Goal: Task Accomplishment & Management: Use online tool/utility

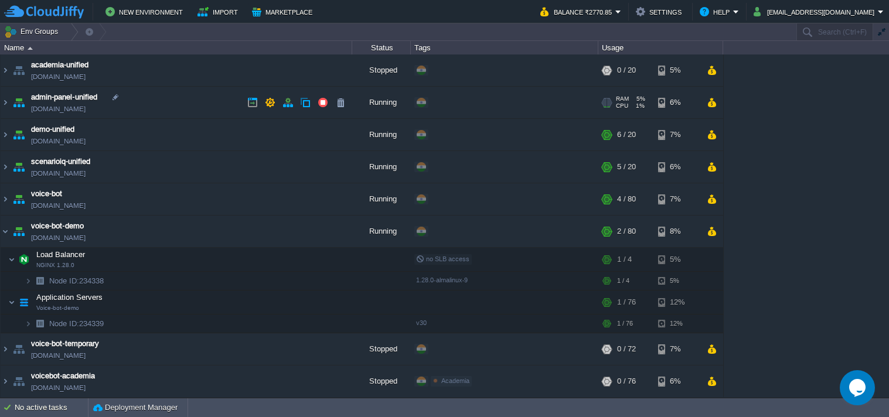
click at [4, 136] on img at bounding box center [5, 135] width 9 height 32
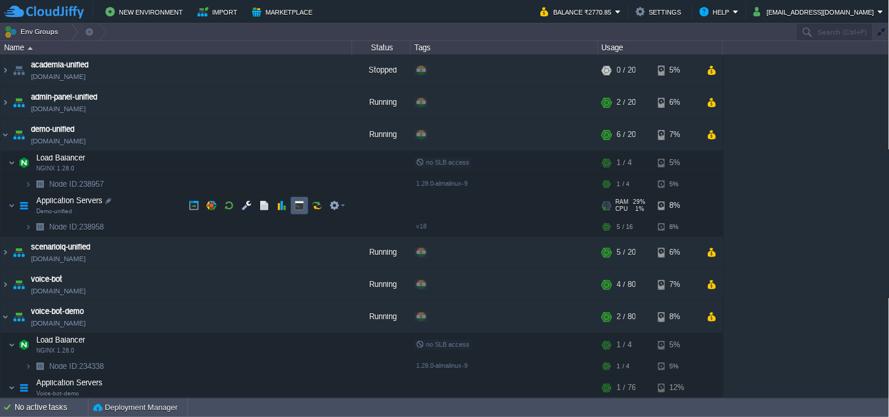
click at [315, 205] on button "button" at bounding box center [317, 205] width 11 height 11
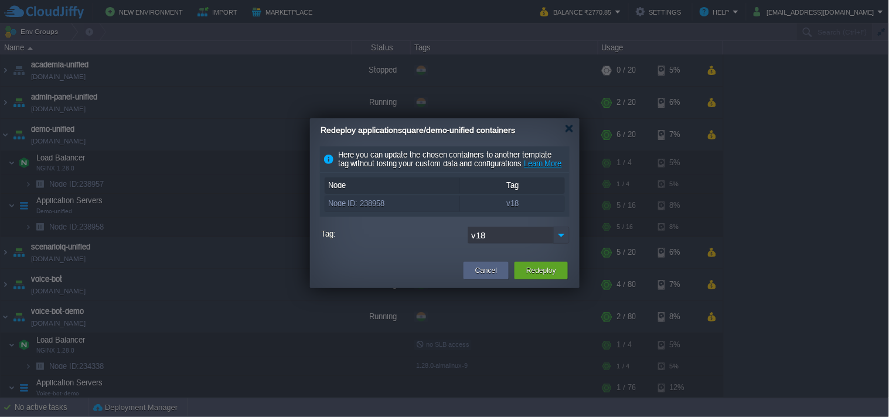
click at [563, 244] on img at bounding box center [561, 235] width 16 height 17
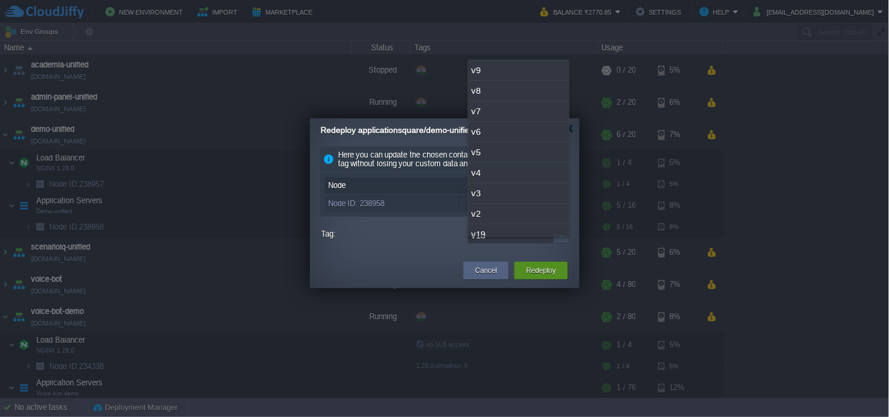
scroll to position [30, 0]
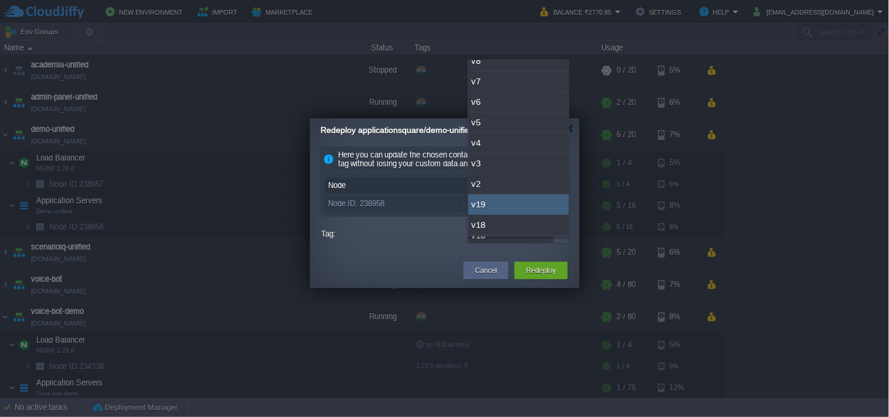
click at [508, 209] on div "v19" at bounding box center [518, 205] width 101 height 21
type input "v19"
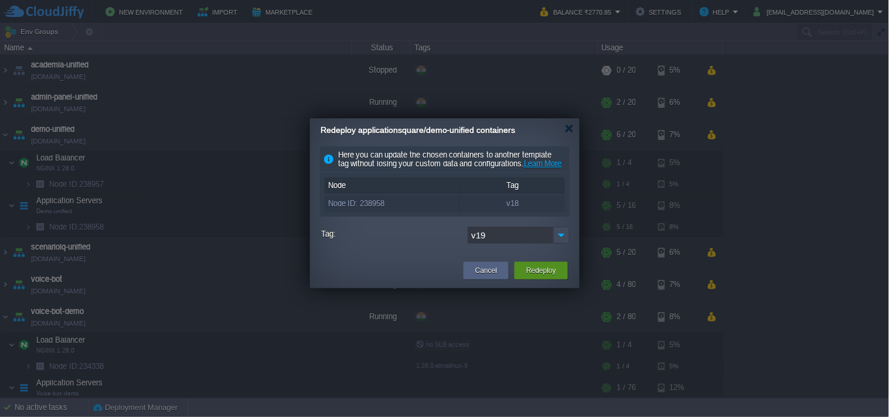
click at [547, 277] on button "Redeploy" at bounding box center [541, 271] width 30 height 12
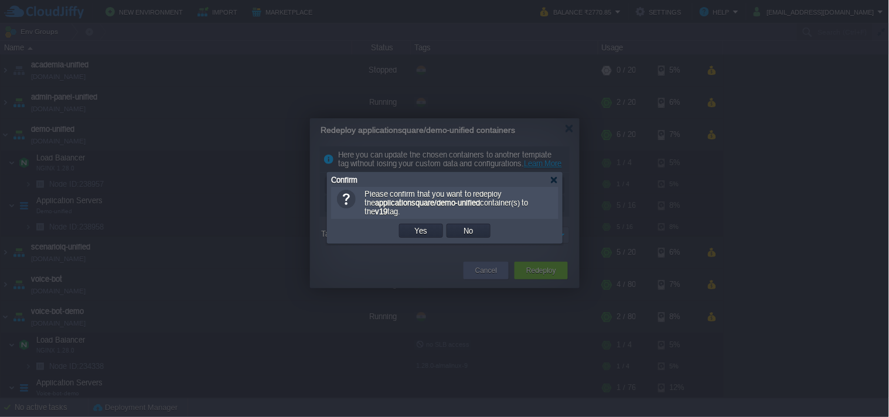
click at [431, 236] on td "Yes" at bounding box center [421, 231] width 44 height 14
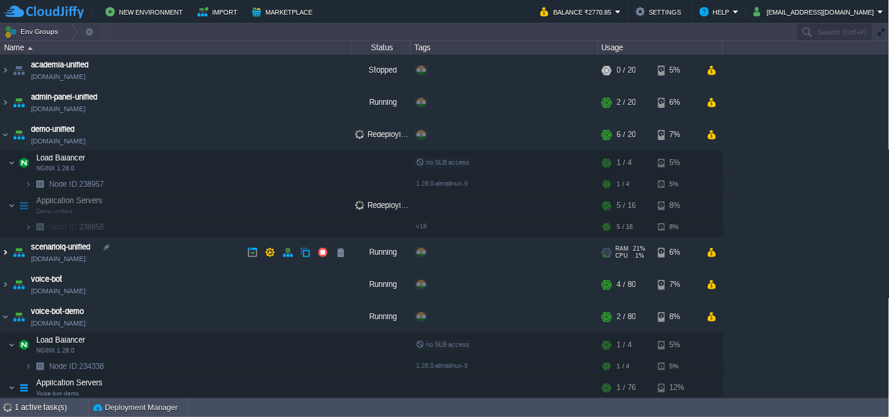
click at [7, 255] on img at bounding box center [5, 253] width 9 height 32
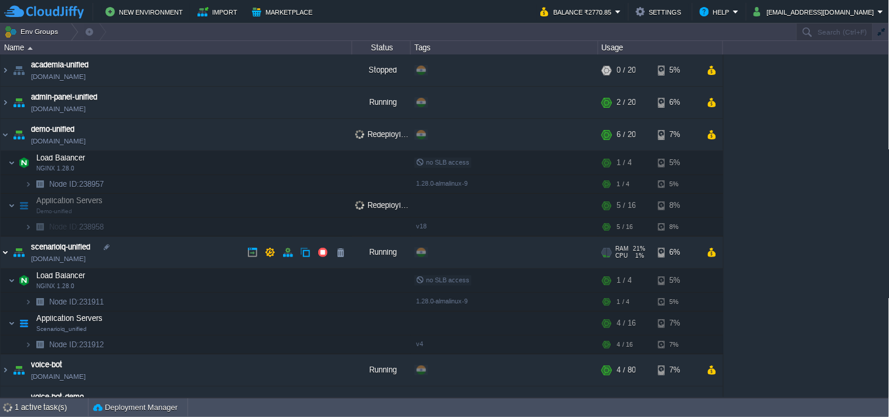
click at [4, 254] on img at bounding box center [5, 253] width 9 height 32
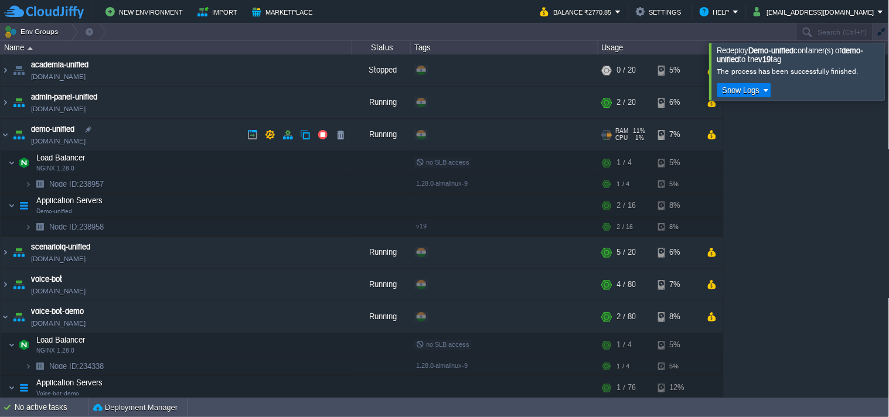
click at [86, 136] on link "[DOMAIN_NAME]" at bounding box center [58, 141] width 55 height 12
click at [71, 145] on link "[DOMAIN_NAME]" at bounding box center [58, 141] width 55 height 12
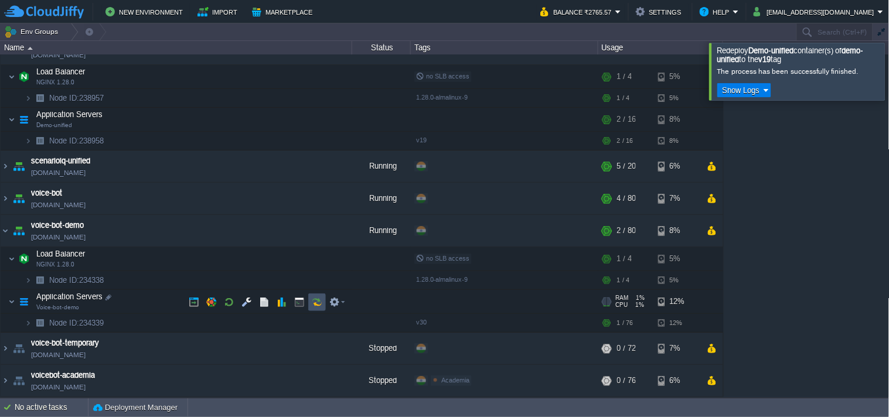
click at [315, 305] on button "button" at bounding box center [317, 302] width 11 height 11
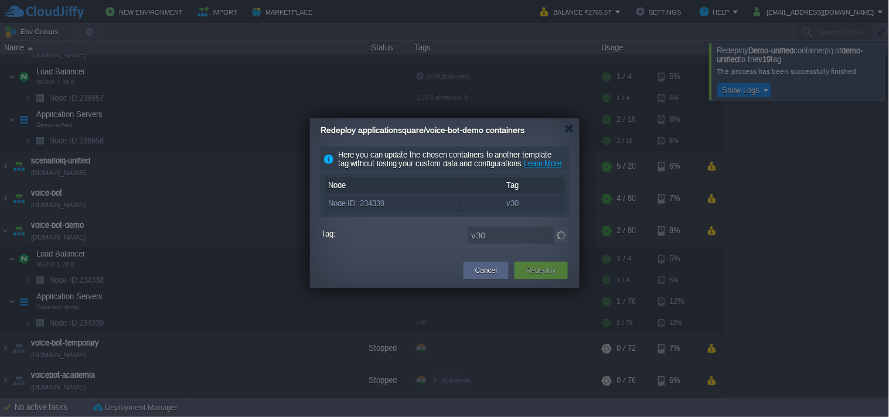
click at [560, 244] on img at bounding box center [561, 235] width 16 height 17
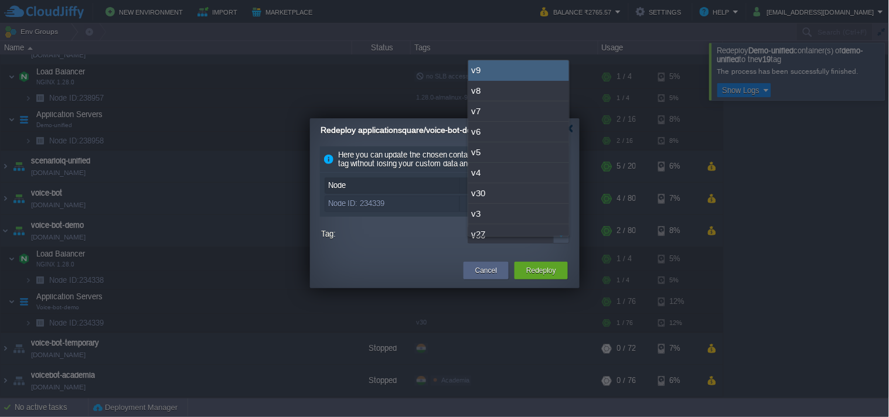
click at [510, 71] on div "v9" at bounding box center [518, 70] width 101 height 21
type input "v9"
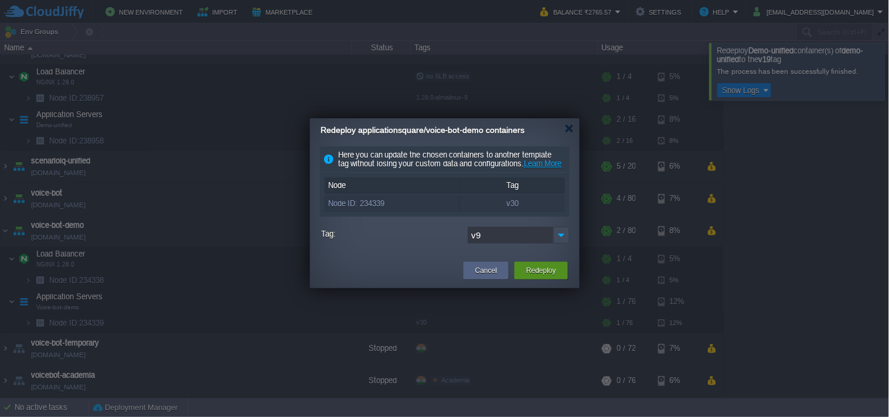
click at [536, 277] on button "Redeploy" at bounding box center [541, 271] width 30 height 12
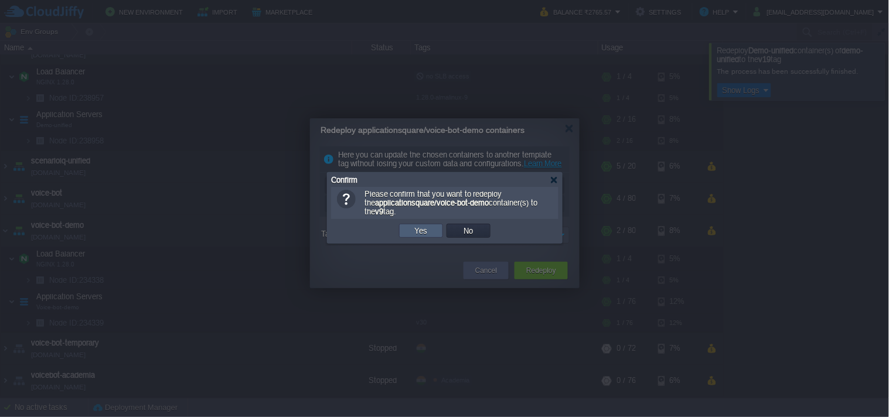
click at [420, 237] on td "Yes" at bounding box center [421, 231] width 44 height 14
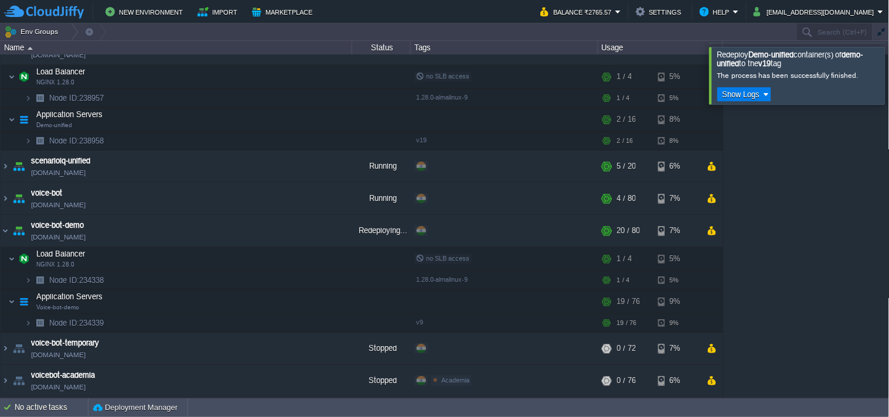
scroll to position [1, 0]
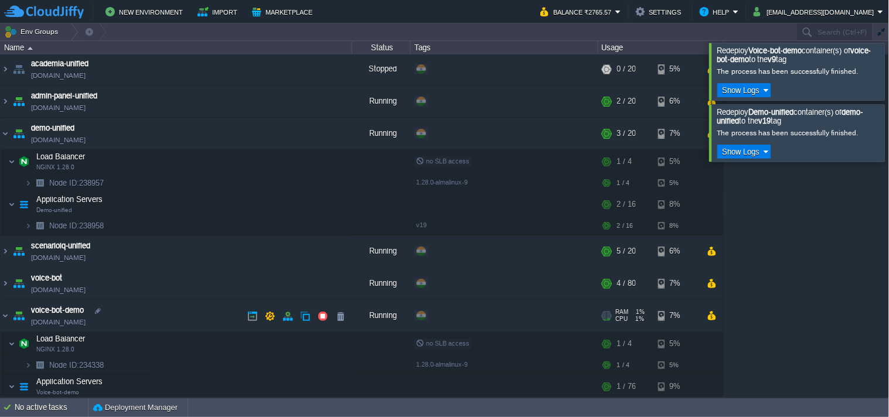
click at [86, 322] on link "[DOMAIN_NAME]" at bounding box center [58, 322] width 55 height 12
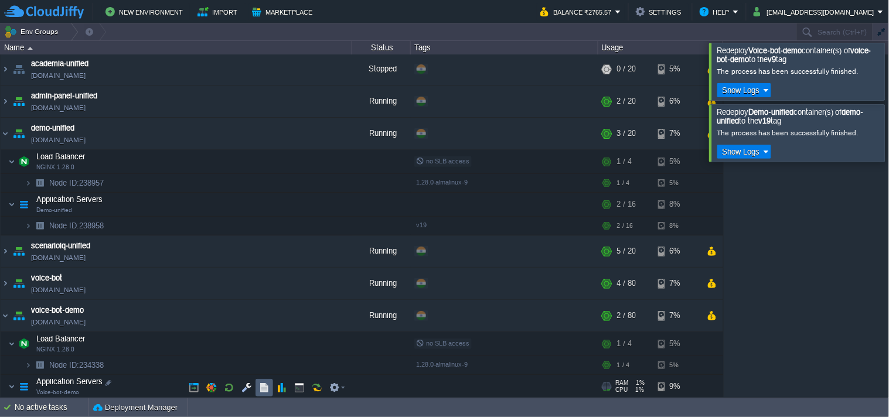
click at [263, 389] on button "button" at bounding box center [264, 388] width 11 height 11
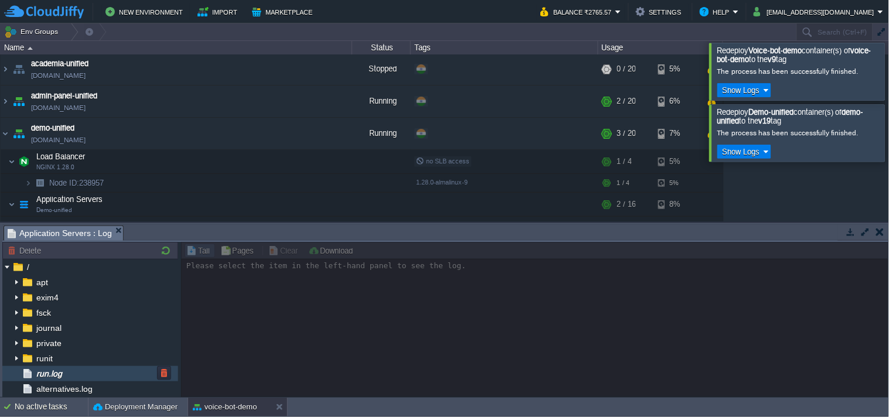
click at [56, 377] on span "run.log" at bounding box center [49, 374] width 30 height 11
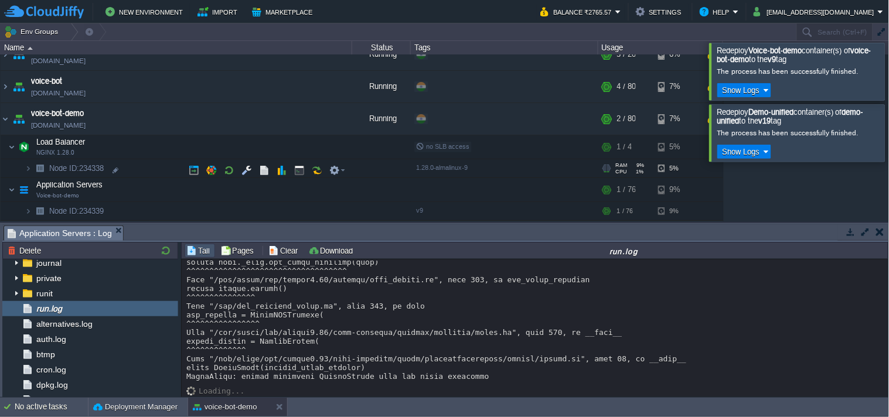
scroll to position [261, 0]
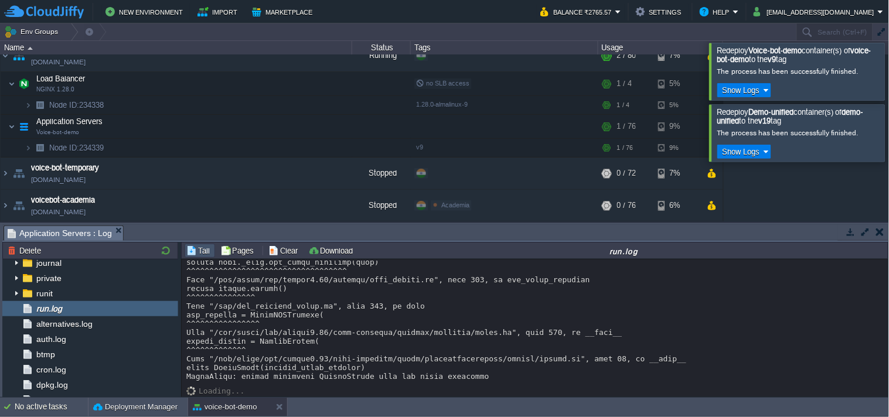
click at [848, 233] on button "button" at bounding box center [851, 232] width 11 height 11
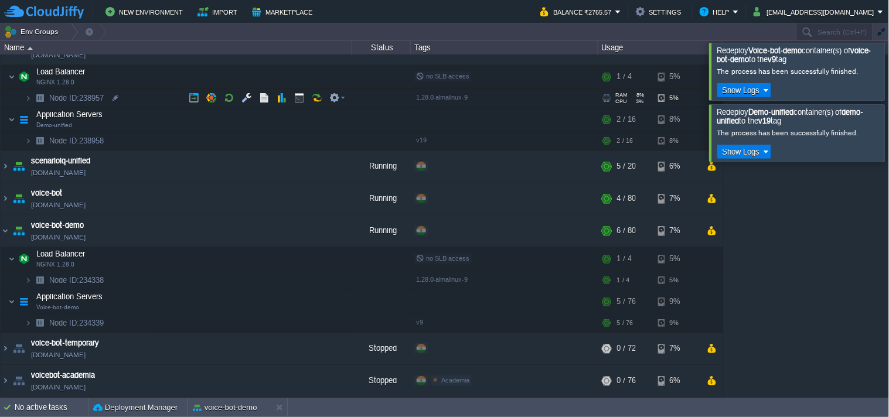
scroll to position [21, 0]
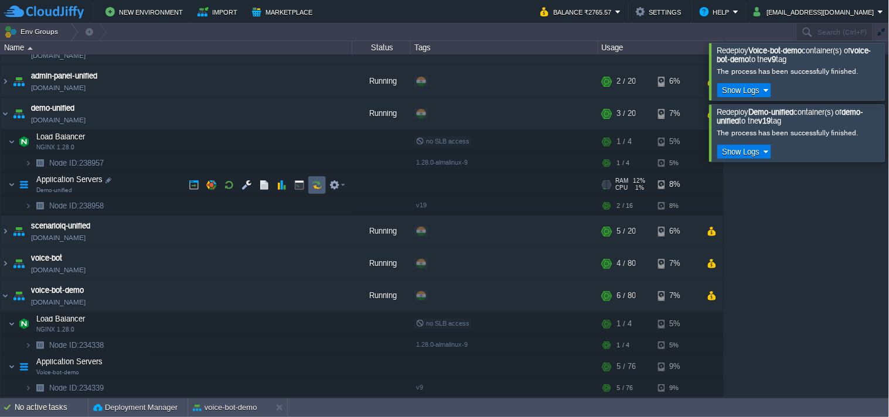
click at [312, 186] on button "button" at bounding box center [317, 185] width 11 height 11
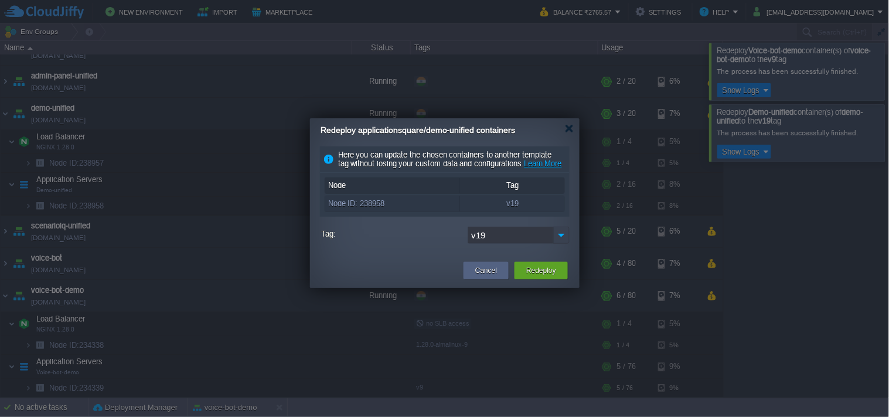
click at [563, 244] on img at bounding box center [561, 235] width 16 height 17
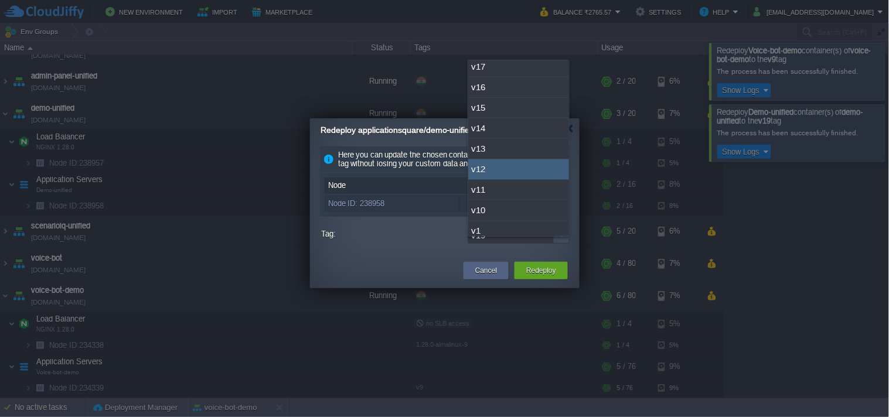
scroll to position [214, 0]
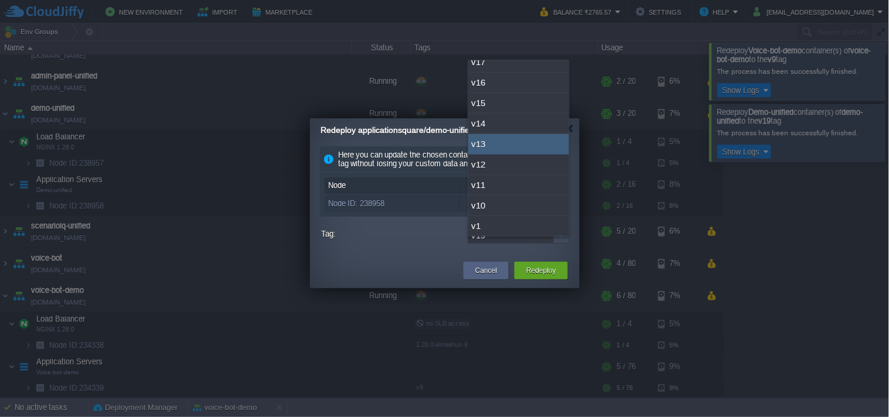
click at [519, 143] on div "v13" at bounding box center [518, 144] width 101 height 21
type input "v13"
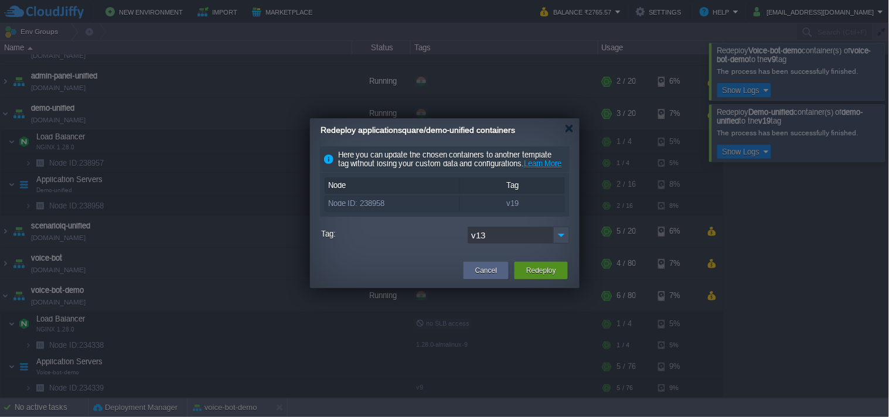
click at [542, 277] on button "Redeploy" at bounding box center [541, 271] width 30 height 12
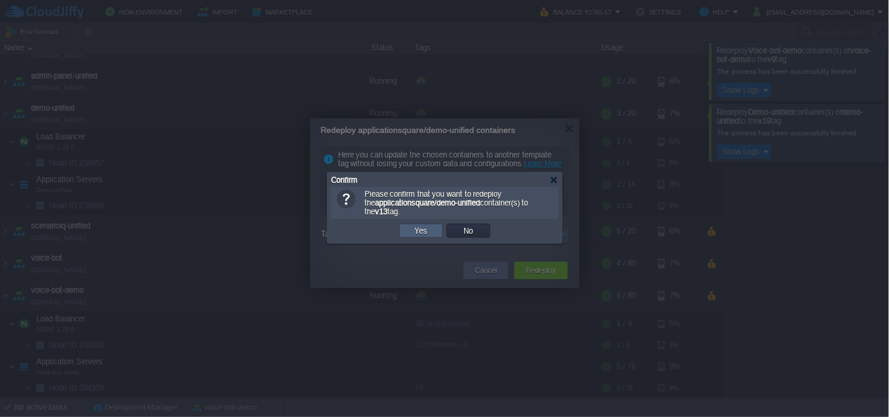
click at [431, 234] on td "Yes" at bounding box center [421, 231] width 44 height 14
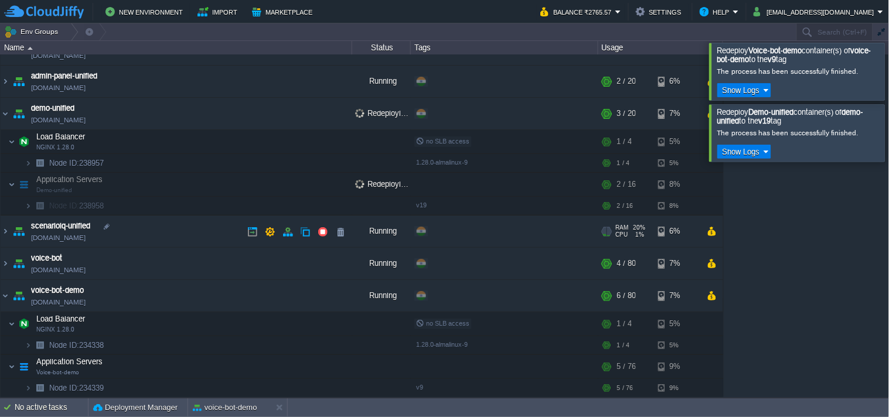
scroll to position [86, 0]
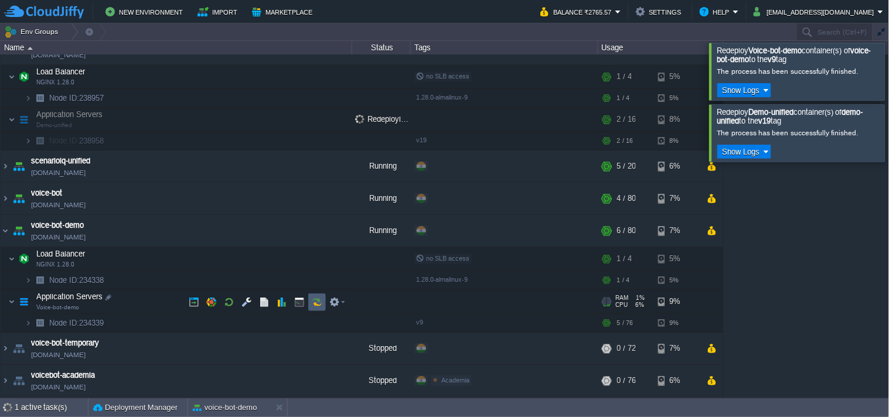
click at [315, 301] on button "button" at bounding box center [317, 302] width 11 height 11
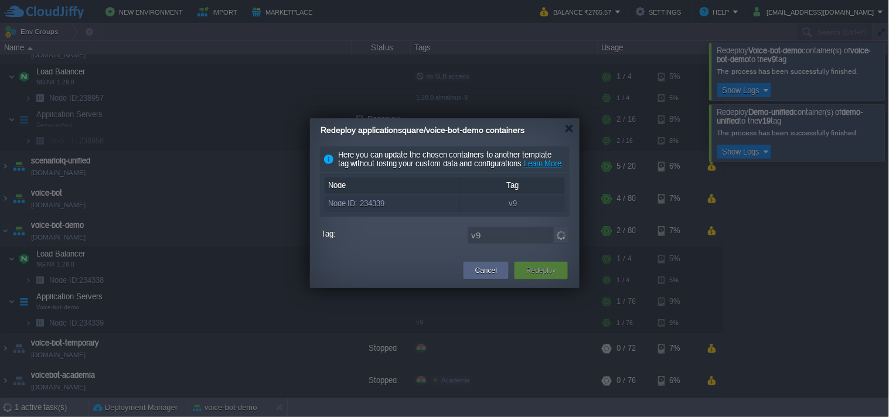
click at [560, 243] on img at bounding box center [561, 235] width 16 height 17
click at [565, 243] on img at bounding box center [561, 235] width 16 height 17
click at [560, 244] on img at bounding box center [561, 235] width 16 height 17
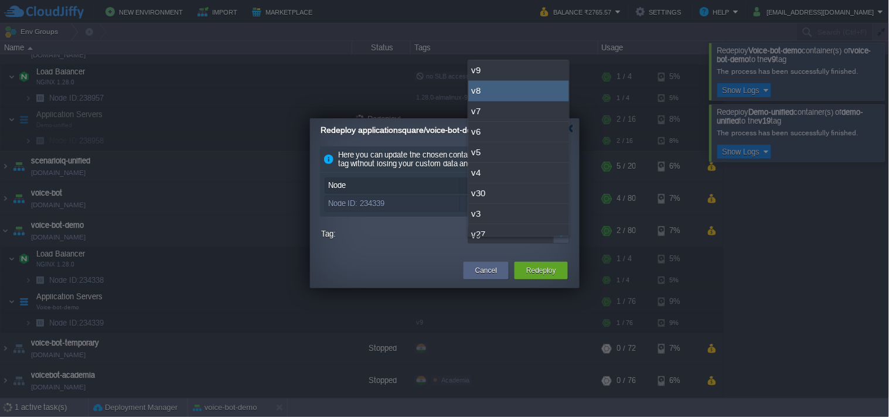
click at [505, 96] on div "v8" at bounding box center [518, 91] width 101 height 21
type input "v8"
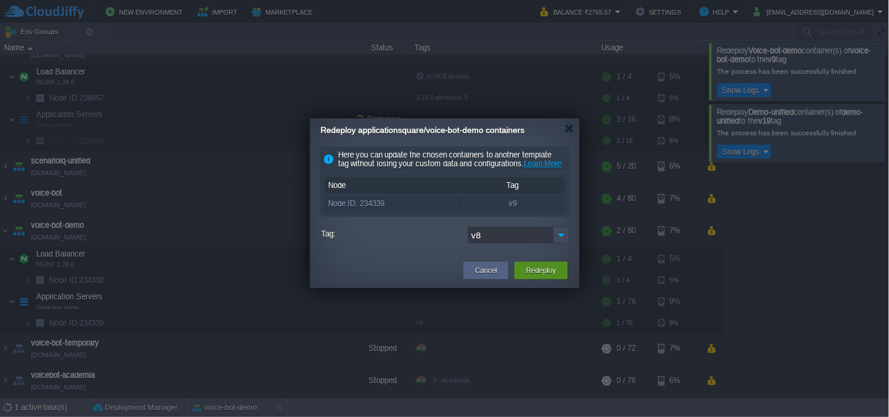
click at [546, 277] on button "Redeploy" at bounding box center [541, 271] width 30 height 12
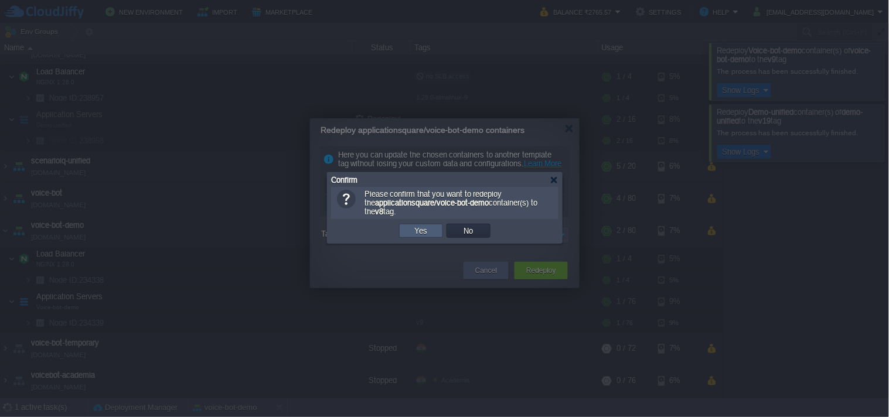
click at [426, 232] on button "Yes" at bounding box center [421, 231] width 20 height 11
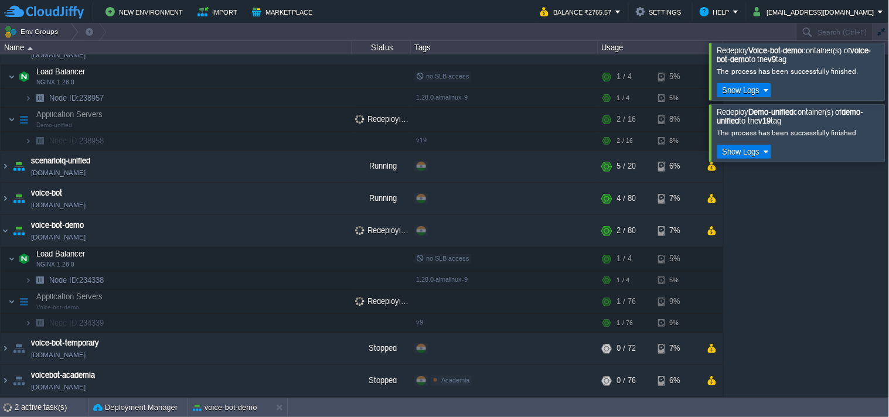
click at [888, 70] on div at bounding box center [904, 71] width 0 height 57
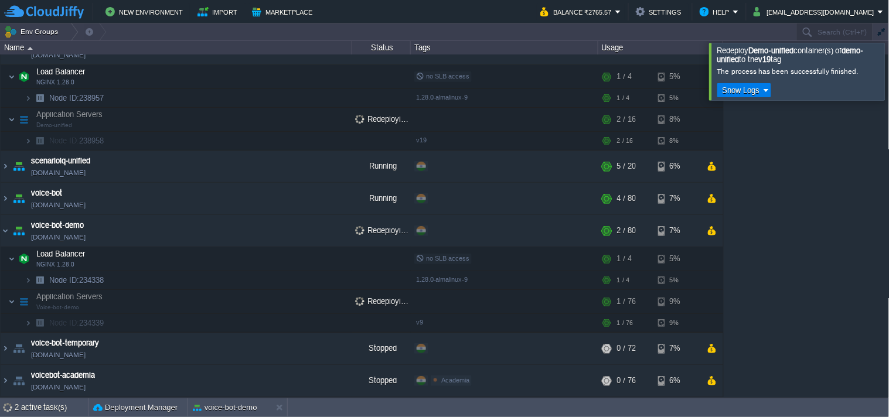
click at [888, 72] on div at bounding box center [904, 71] width 0 height 57
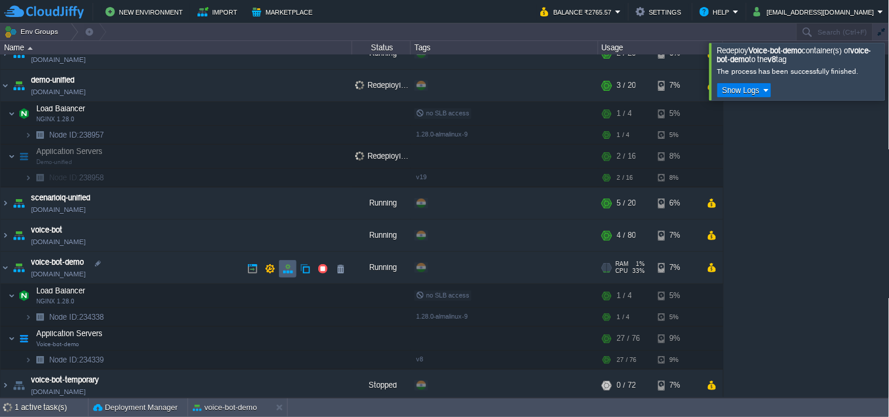
scroll to position [66, 0]
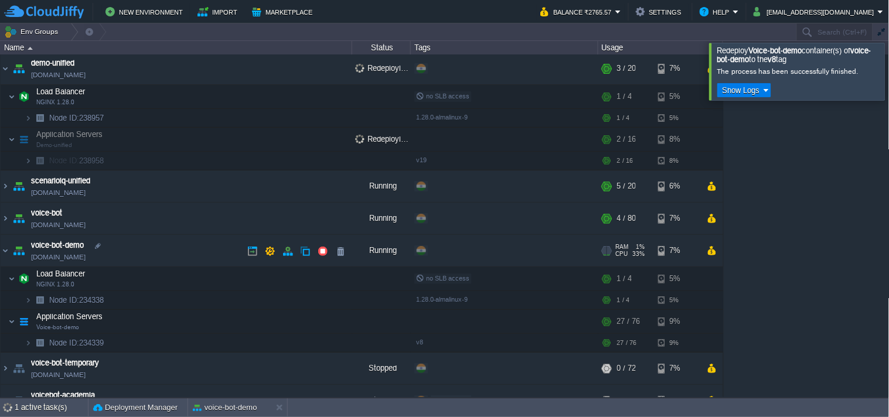
click at [86, 261] on link "[DOMAIN_NAME]" at bounding box center [58, 257] width 55 height 12
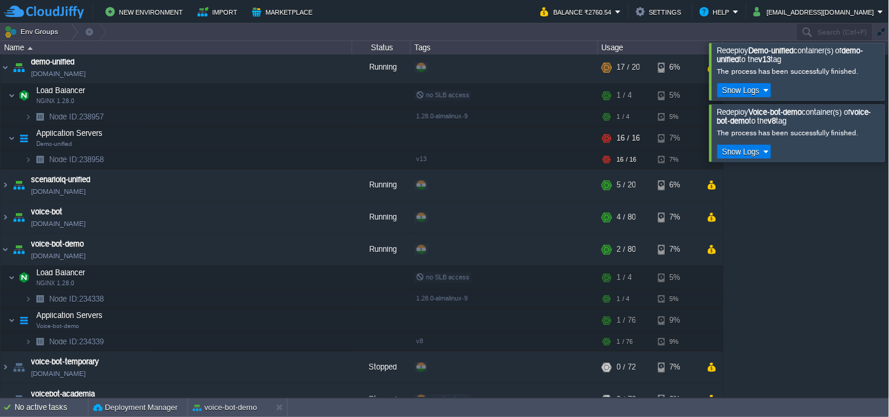
scroll to position [1, 0]
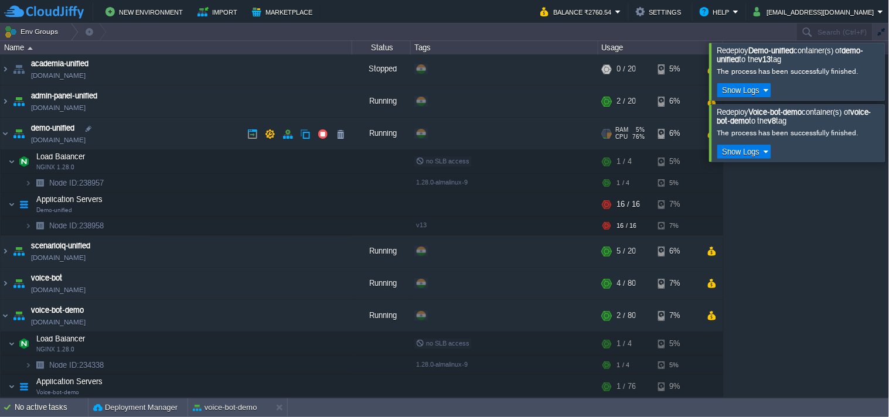
click at [74, 135] on link "[DOMAIN_NAME]" at bounding box center [58, 140] width 55 height 12
click at [86, 138] on link "[DOMAIN_NAME]" at bounding box center [58, 140] width 55 height 12
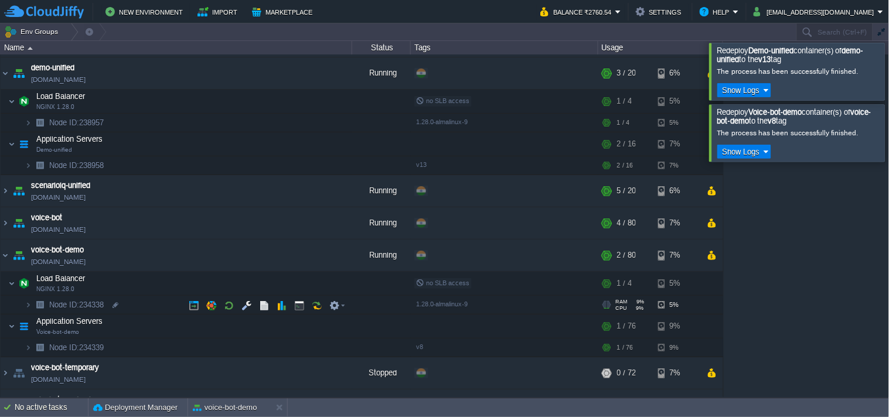
scroll to position [86, 0]
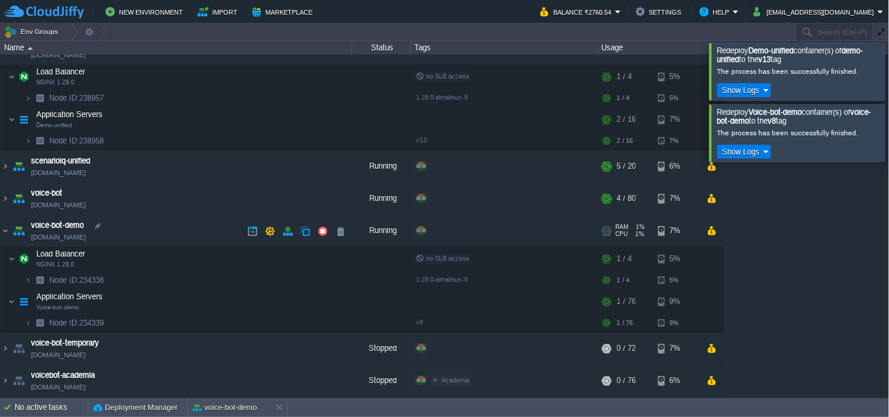
click at [86, 239] on link "[DOMAIN_NAME]" at bounding box center [58, 237] width 55 height 12
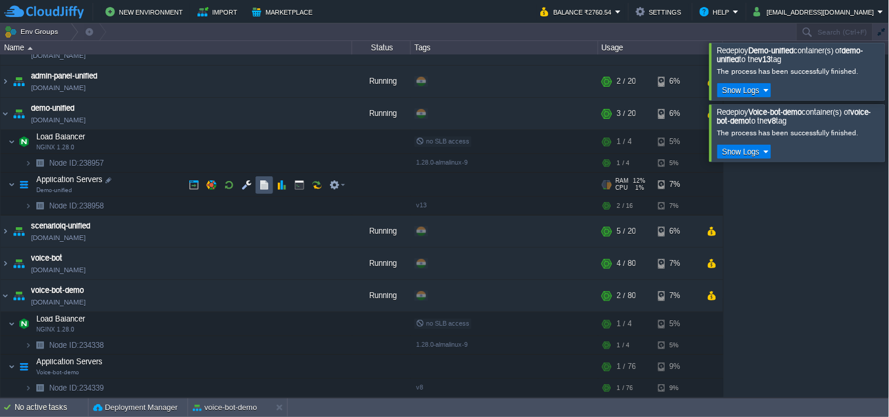
click at [266, 186] on button "button" at bounding box center [264, 185] width 11 height 11
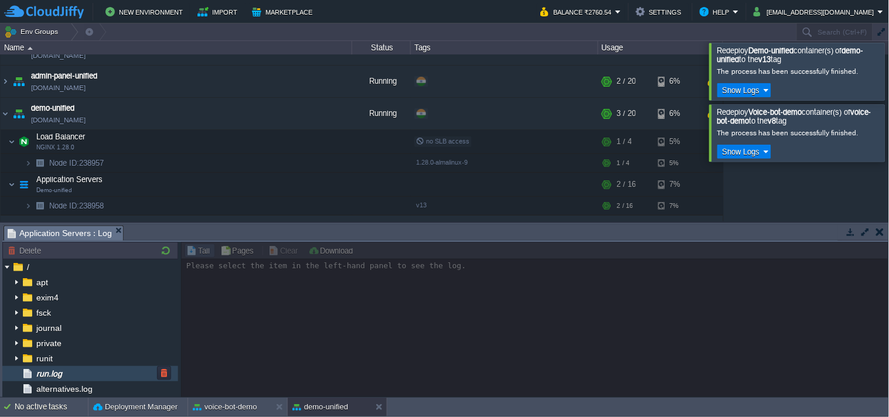
click at [69, 374] on div "run.log" at bounding box center [90, 373] width 176 height 15
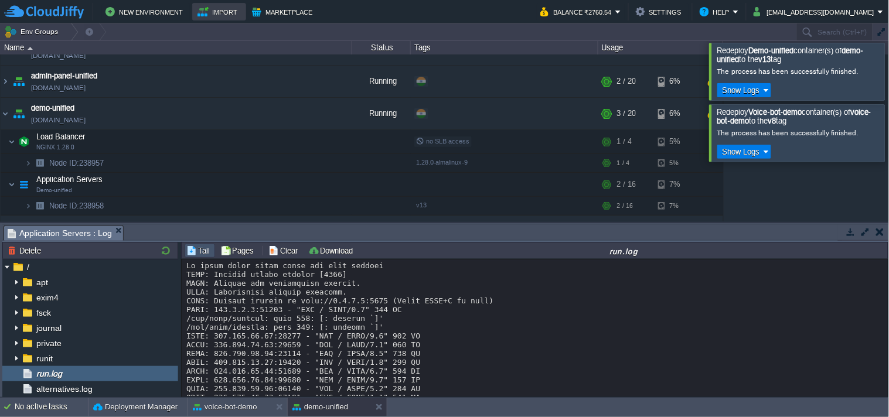
scroll to position [26, 0]
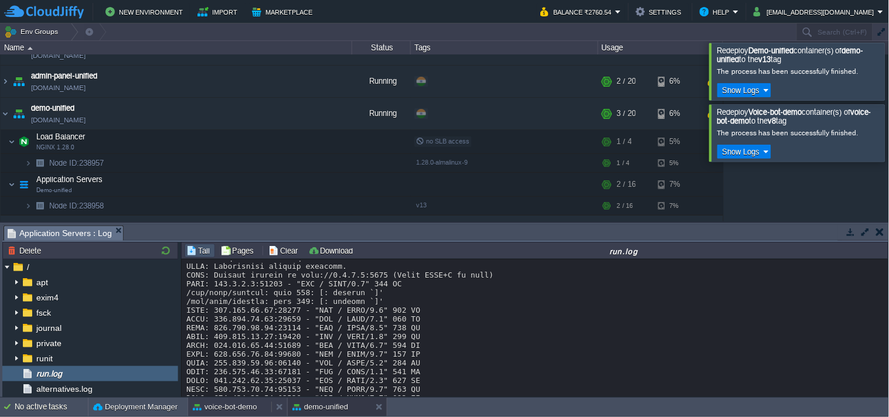
click at [245, 405] on button "voice-bot-demo" at bounding box center [225, 407] width 64 height 12
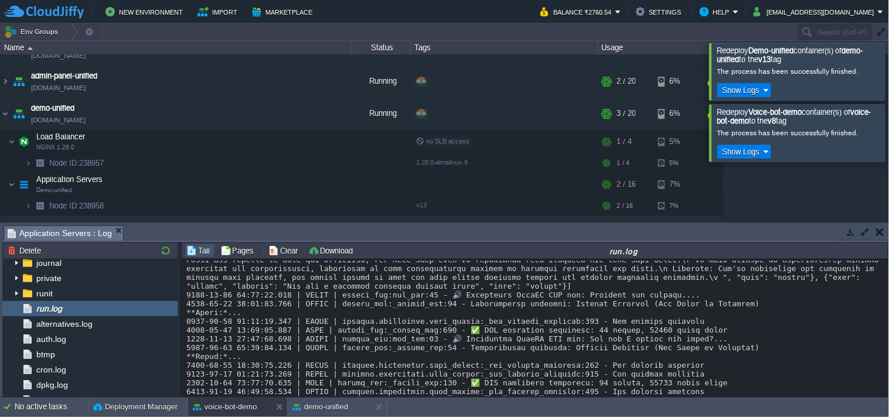
scroll to position [6055, 0]
click at [80, 117] on link "[DOMAIN_NAME]" at bounding box center [58, 120] width 55 height 12
click at [77, 119] on link "[DOMAIN_NAME]" at bounding box center [58, 120] width 55 height 12
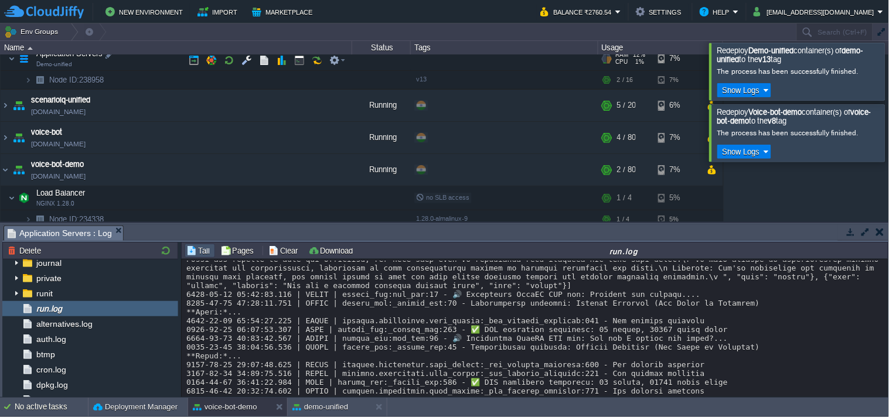
scroll to position [67, 0]
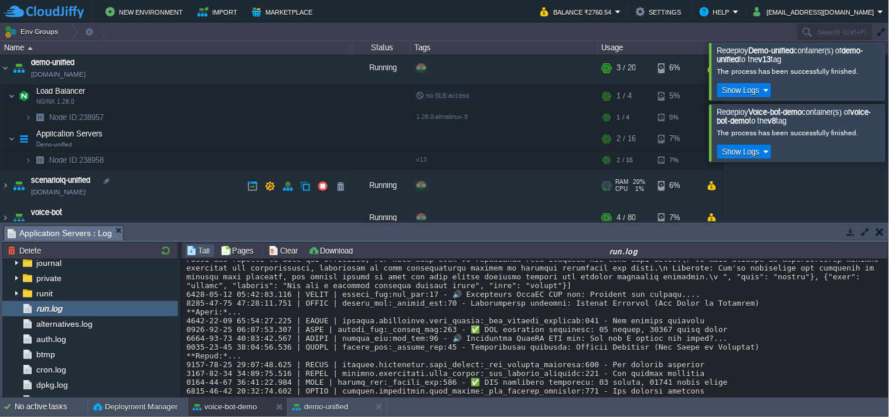
click at [84, 192] on link "[DOMAIN_NAME]" at bounding box center [58, 192] width 55 height 12
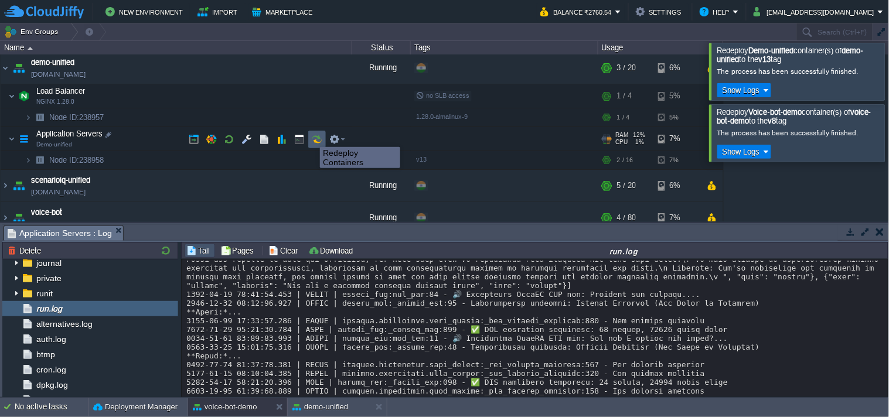
click at [312, 137] on button "button" at bounding box center [317, 139] width 11 height 11
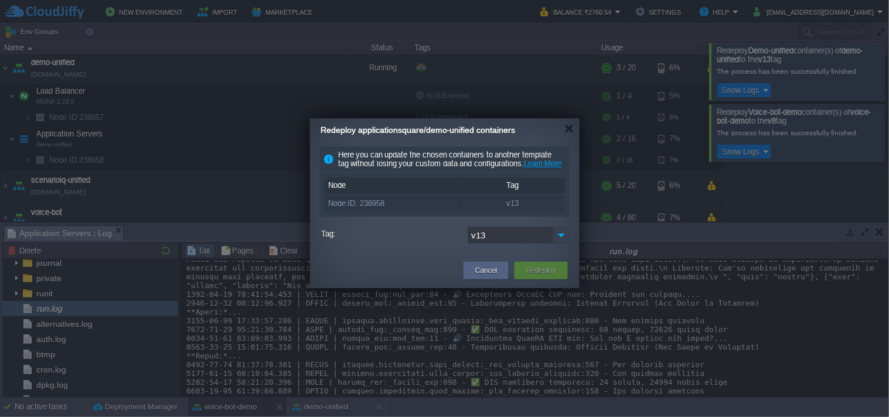
click at [561, 244] on img at bounding box center [561, 235] width 16 height 17
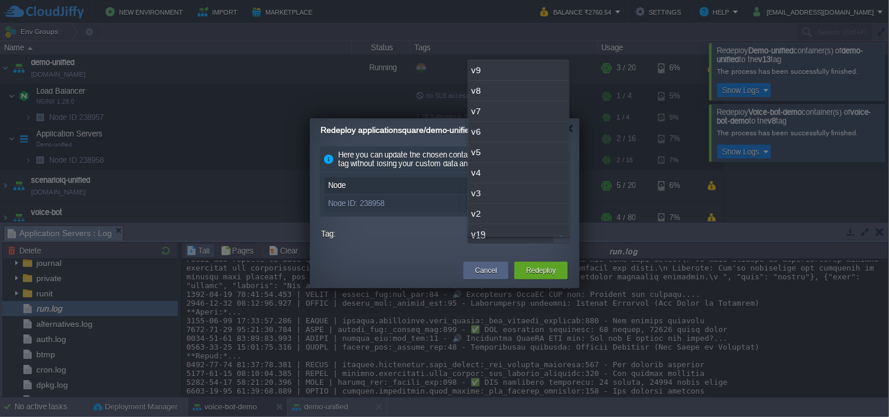
scroll to position [132, 0]
click at [513, 104] on div "v19" at bounding box center [518, 102] width 101 height 21
type input "v19"
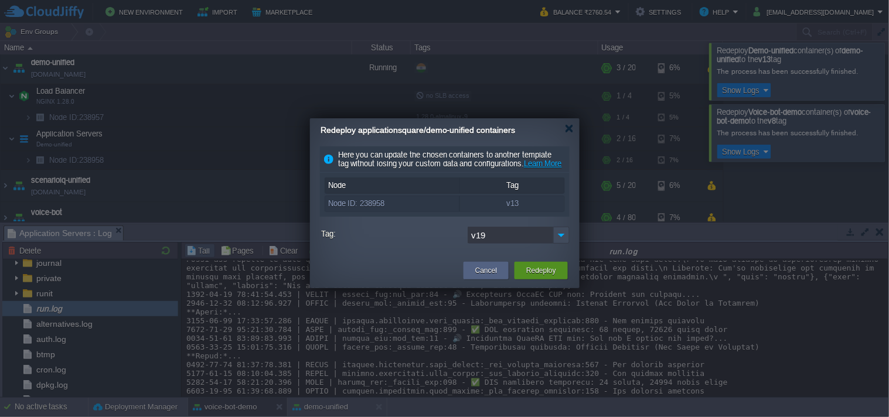
click at [547, 277] on button "Redeploy" at bounding box center [541, 271] width 30 height 12
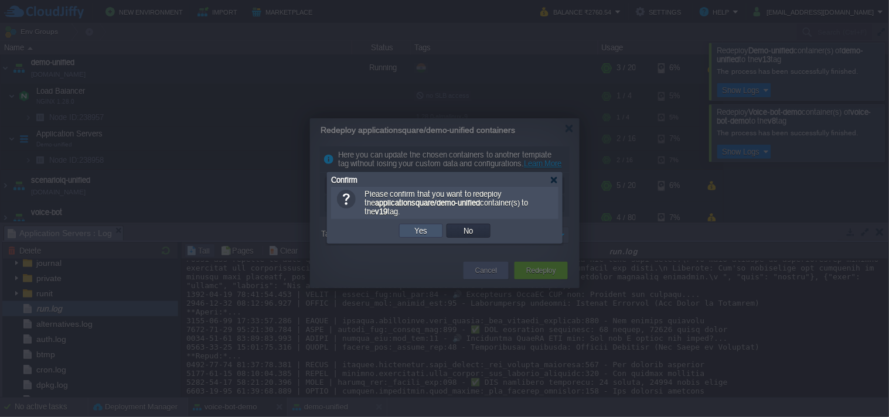
click at [429, 230] on button "Yes" at bounding box center [421, 231] width 20 height 11
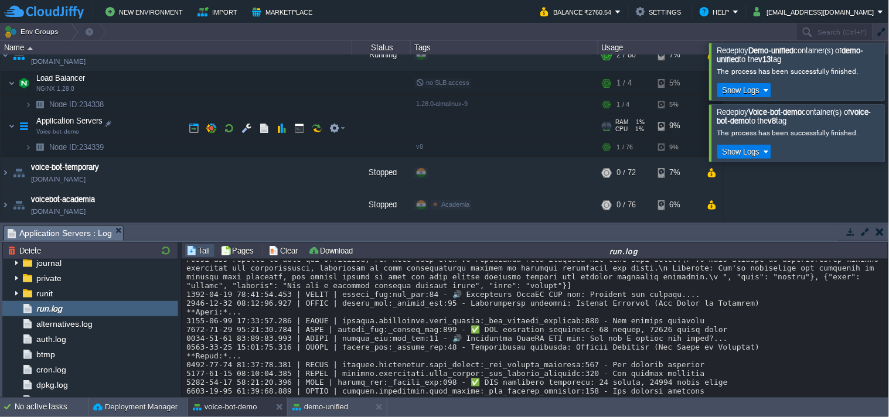
scroll to position [197, 0]
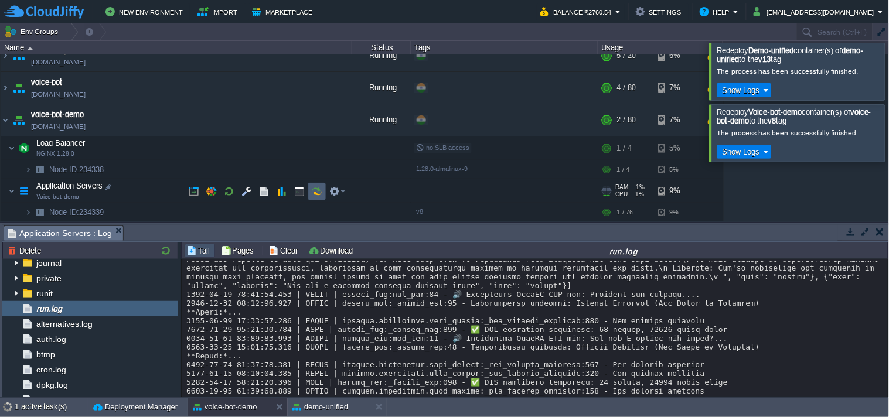
click at [317, 196] on button "button" at bounding box center [317, 191] width 11 height 11
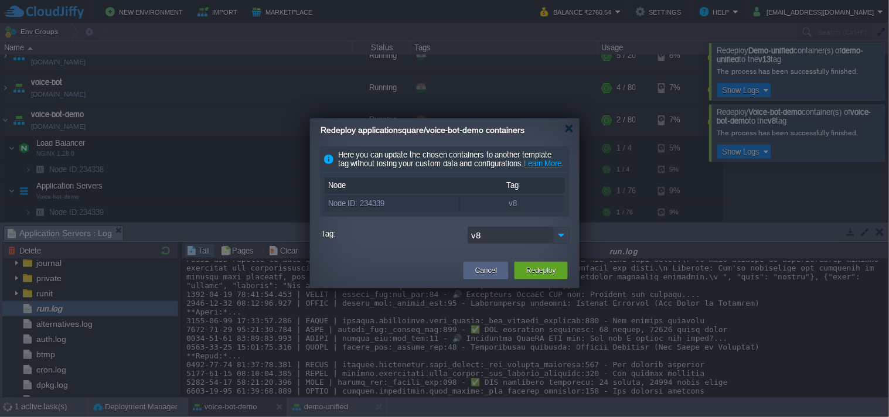
click at [559, 244] on img at bounding box center [561, 235] width 16 height 17
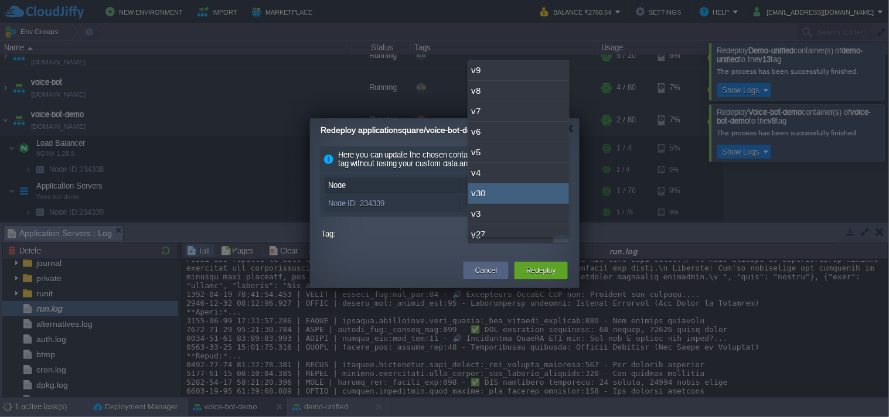
click at [501, 190] on div "v30" at bounding box center [518, 193] width 101 height 21
type input "v30"
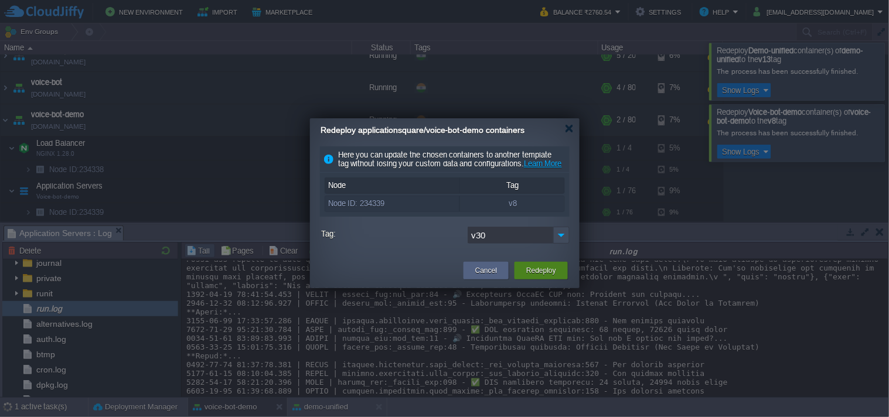
click at [543, 277] on button "Redeploy" at bounding box center [541, 271] width 30 height 12
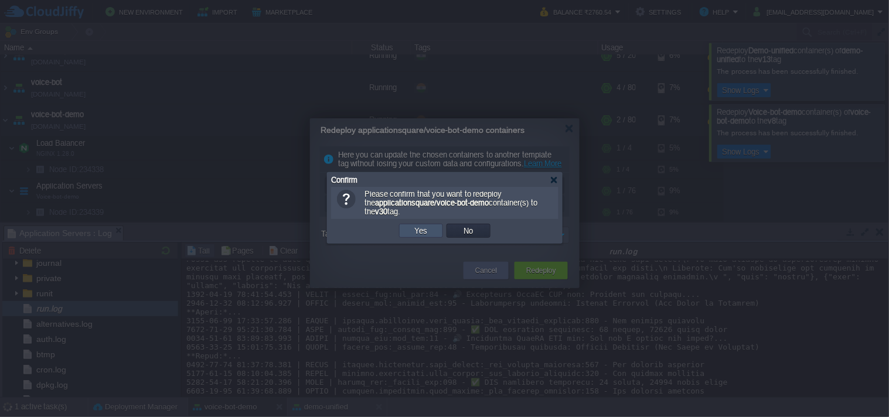
click at [416, 231] on button "Yes" at bounding box center [421, 231] width 20 height 11
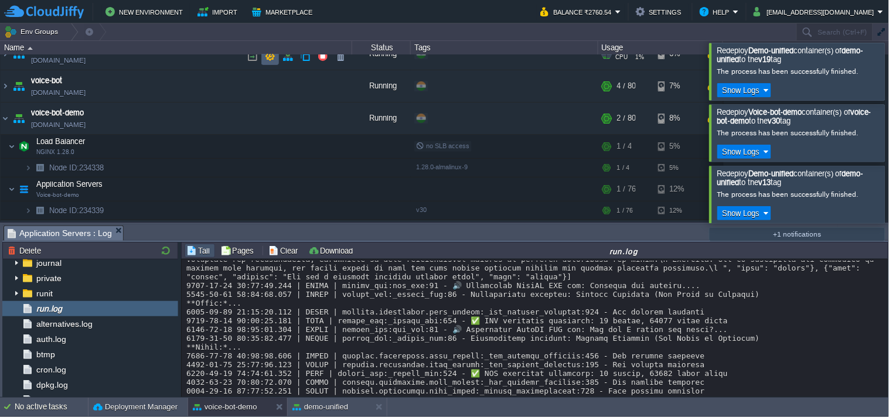
scroll to position [177, 0]
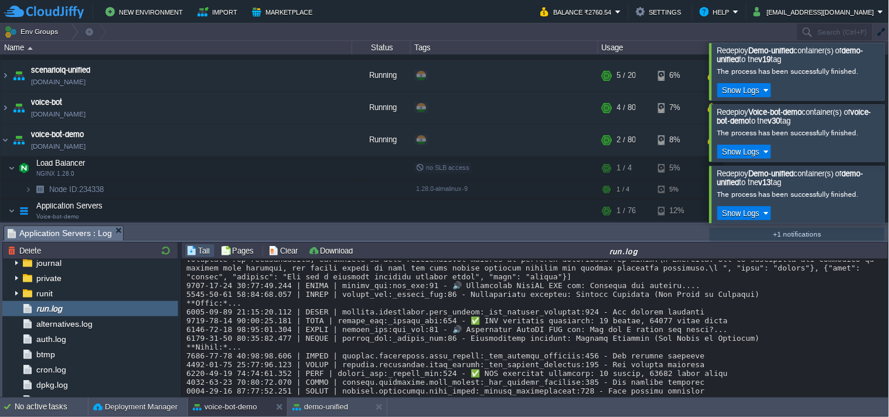
click at [888, 74] on div at bounding box center [904, 71] width 0 height 57
click at [888, 78] on div at bounding box center [904, 71] width 0 height 57
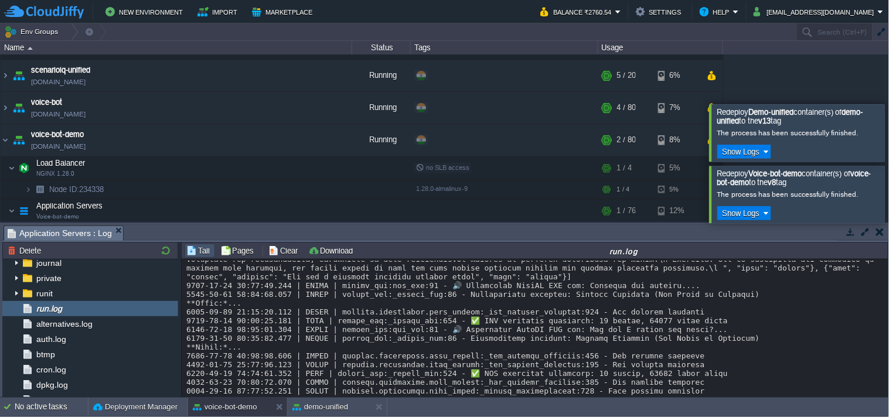
click at [888, 104] on div at bounding box center [904, 132] width 0 height 57
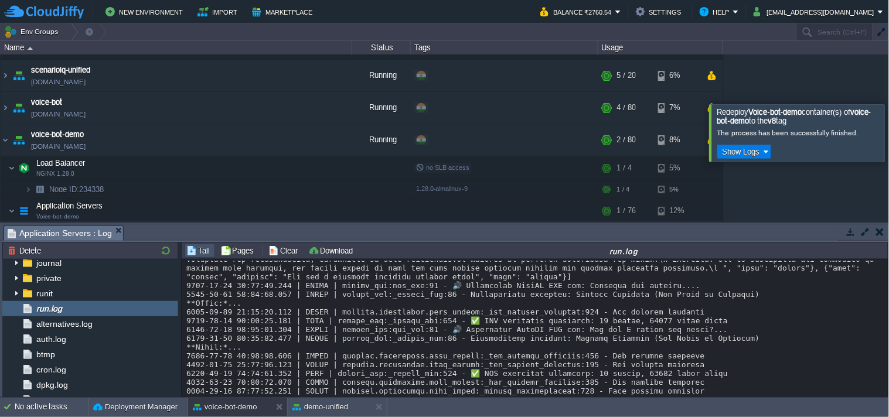
click at [888, 104] on div at bounding box center [904, 132] width 0 height 57
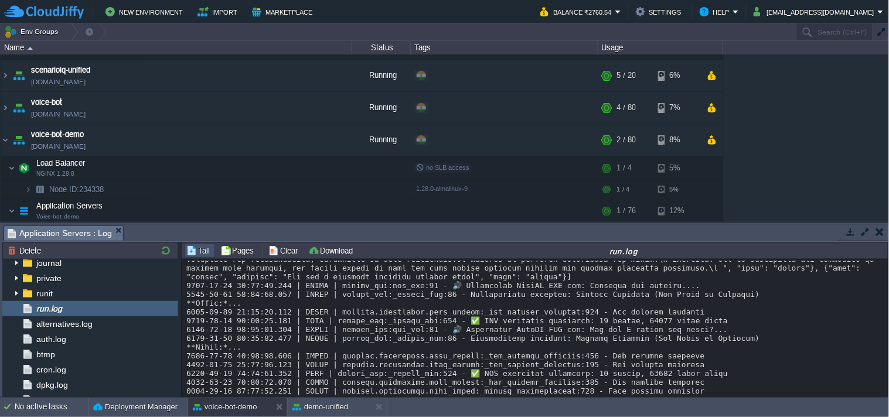
click at [852, 233] on button "button" at bounding box center [851, 232] width 11 height 11
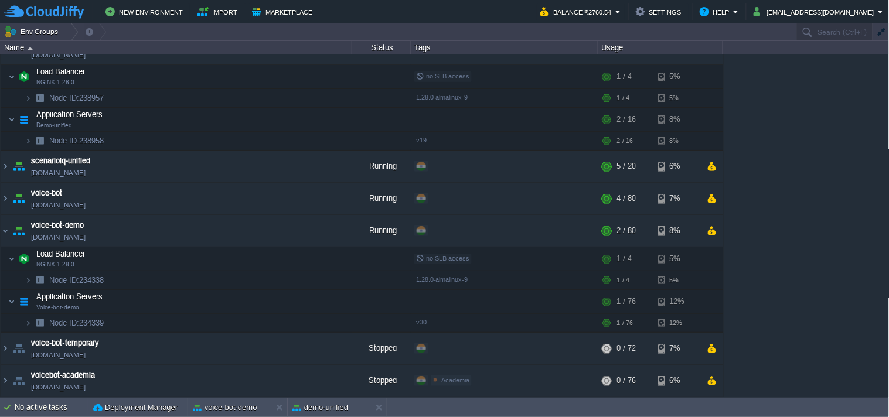
scroll to position [86, 0]
click at [86, 237] on link "[DOMAIN_NAME]" at bounding box center [58, 237] width 55 height 12
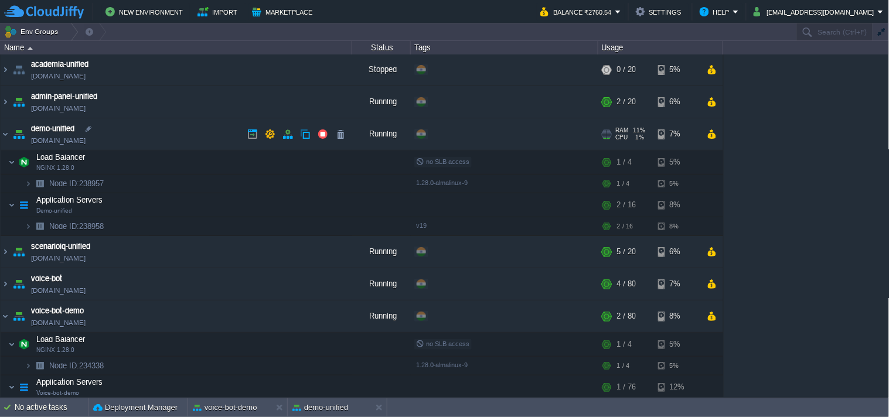
scroll to position [0, 0]
click at [84, 144] on link "[DOMAIN_NAME]" at bounding box center [58, 141] width 55 height 12
click at [236, 407] on button "voice-bot-demo" at bounding box center [225, 408] width 64 height 12
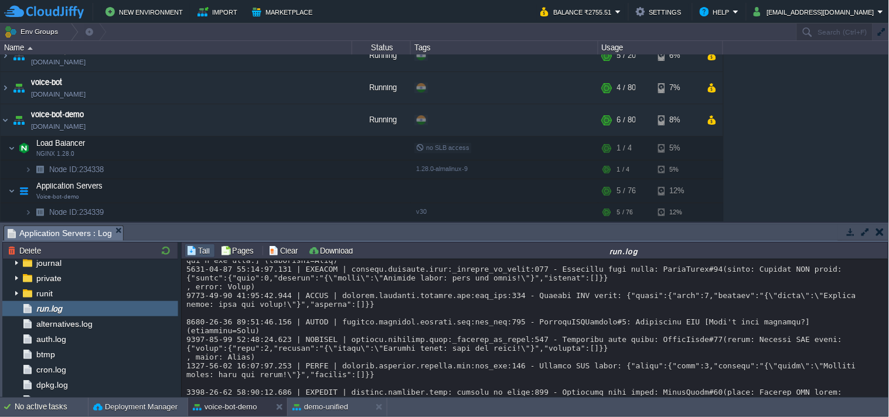
scroll to position [260, 0]
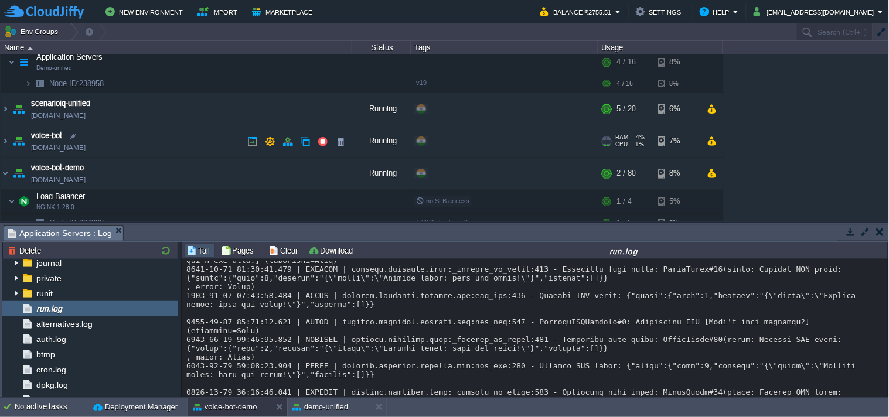
scroll to position [130, 0]
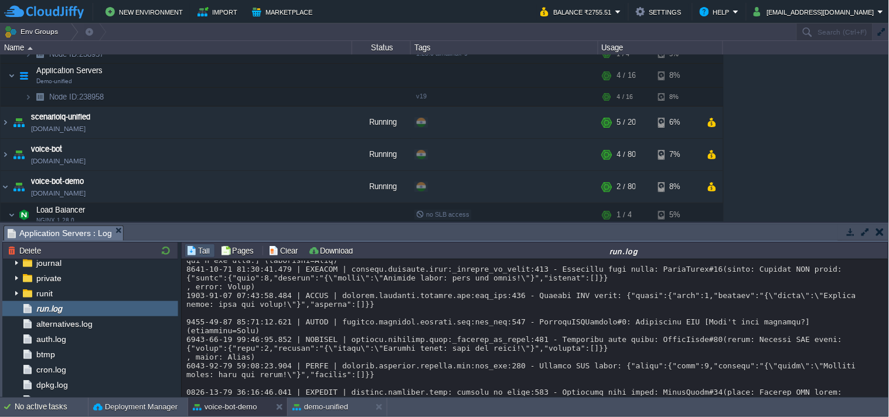
click at [846, 233] on button "button" at bounding box center [851, 232] width 11 height 11
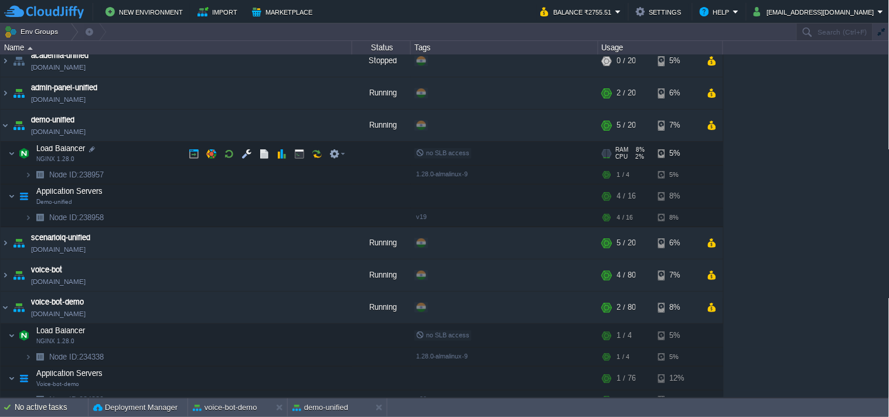
scroll to position [0, 0]
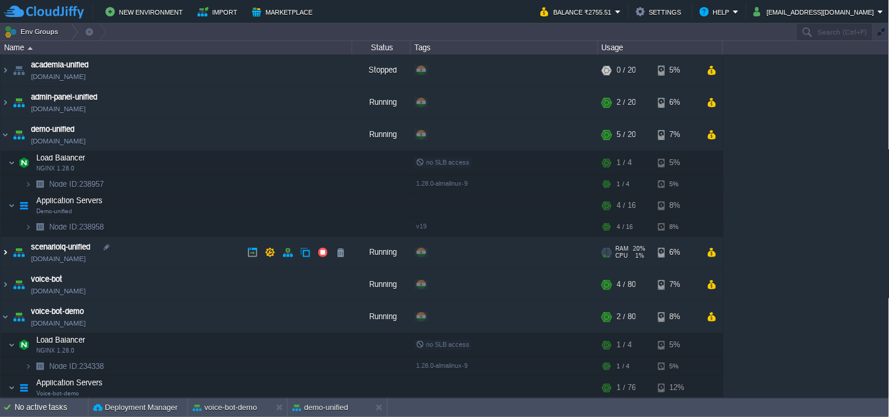
click at [6, 253] on img at bounding box center [5, 253] width 9 height 32
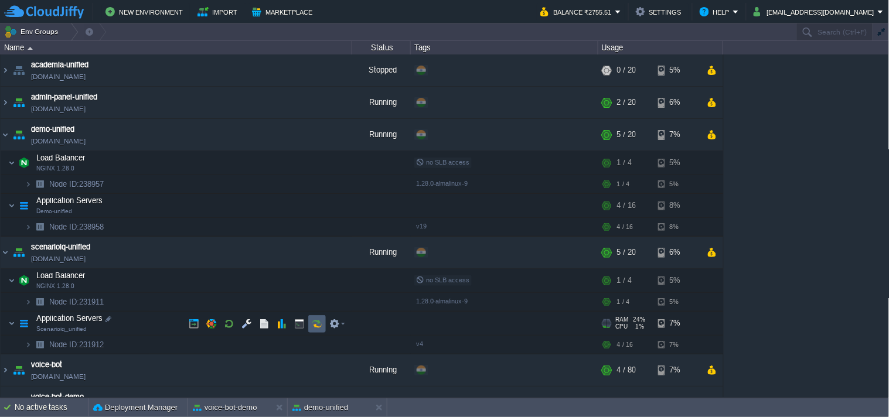
click at [319, 324] on button "button" at bounding box center [317, 324] width 11 height 11
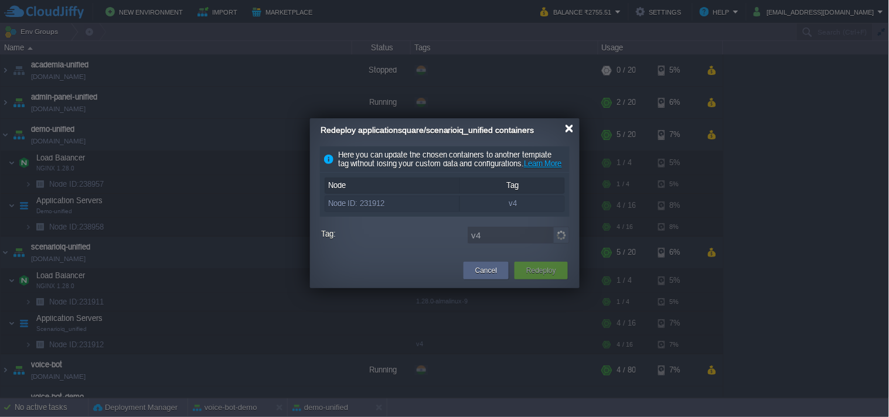
click at [570, 132] on div at bounding box center [569, 128] width 9 height 9
